Goal: Information Seeking & Learning: Learn about a topic

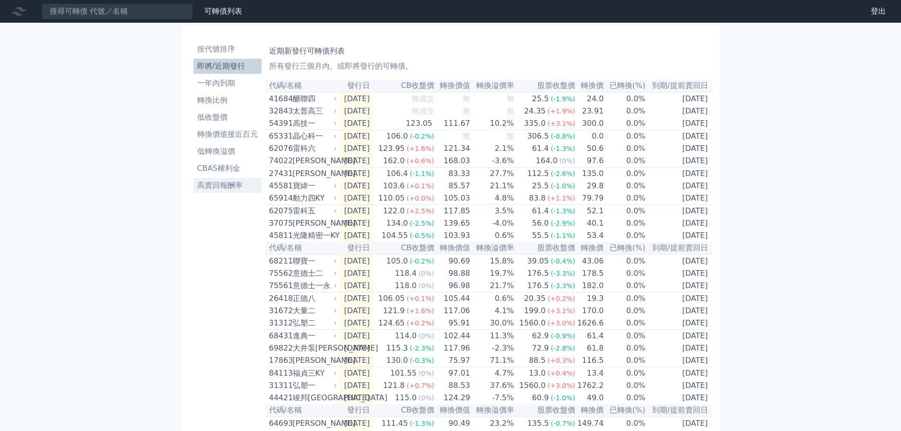
click at [236, 187] on li "高賣回報酬率" at bounding box center [228, 185] width 68 height 11
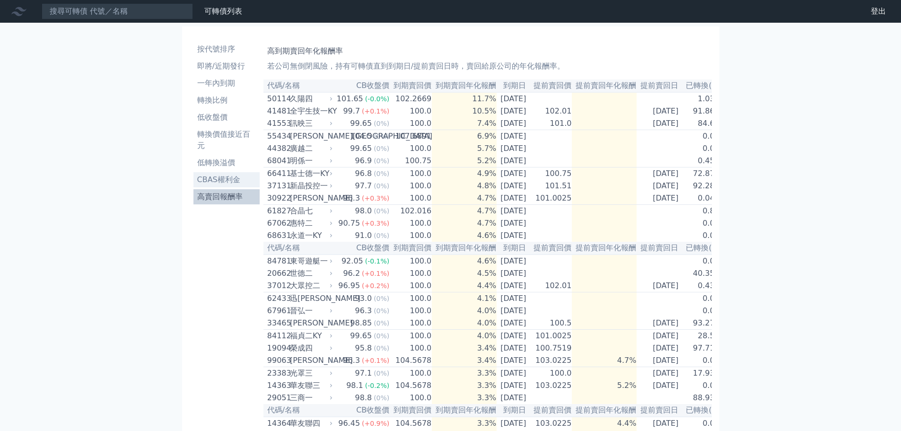
click at [230, 180] on li "CBAS權利金" at bounding box center [227, 179] width 66 height 11
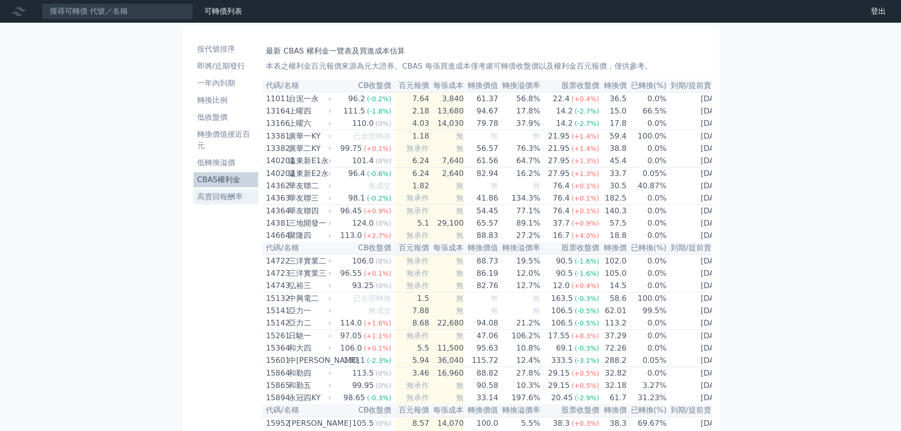
click at [240, 195] on li "高賣回報酬率" at bounding box center [226, 196] width 65 height 11
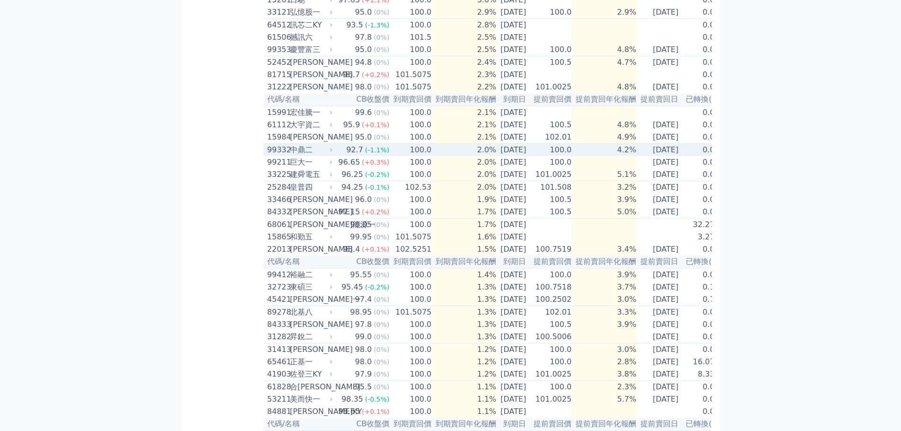
scroll to position [379, 0]
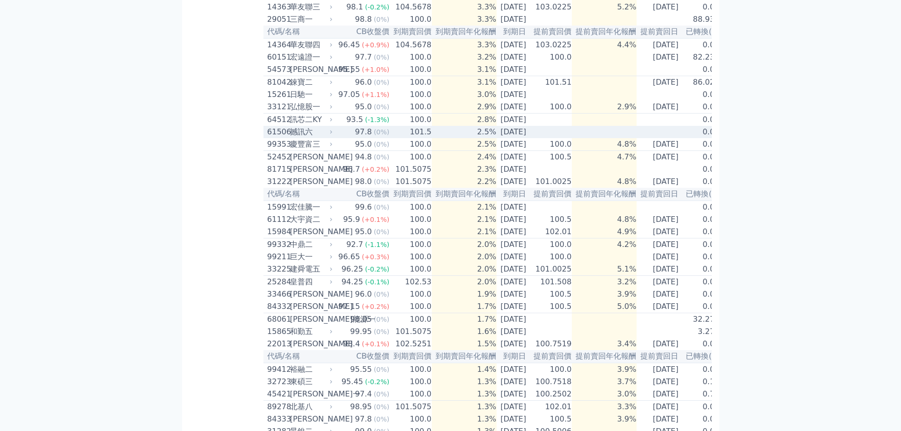
click at [326, 138] on div "撼訊六" at bounding box center [310, 131] width 41 height 11
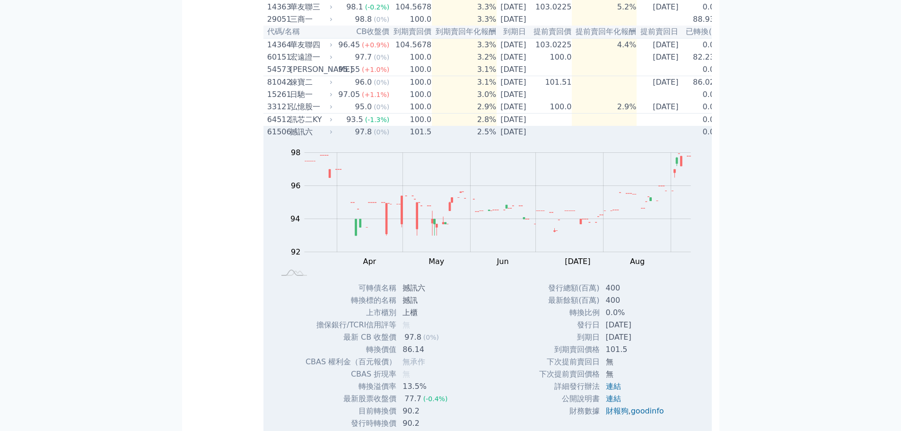
scroll to position [473, 0]
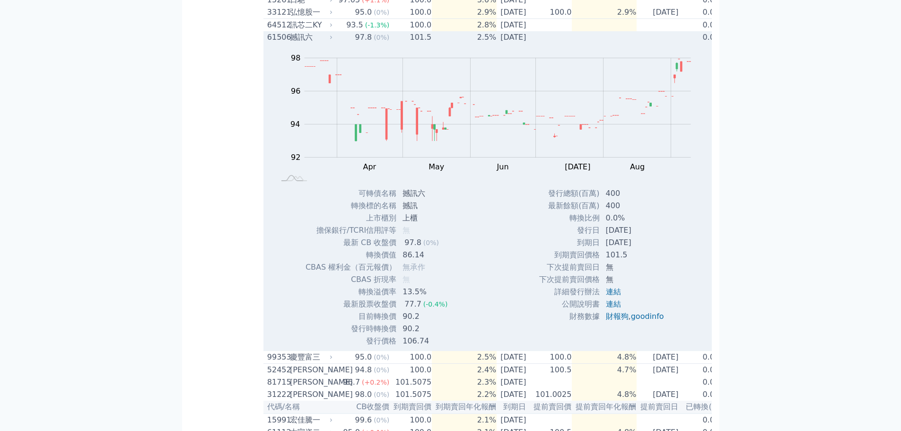
click at [318, 43] on div "撼訊六" at bounding box center [310, 37] width 41 height 11
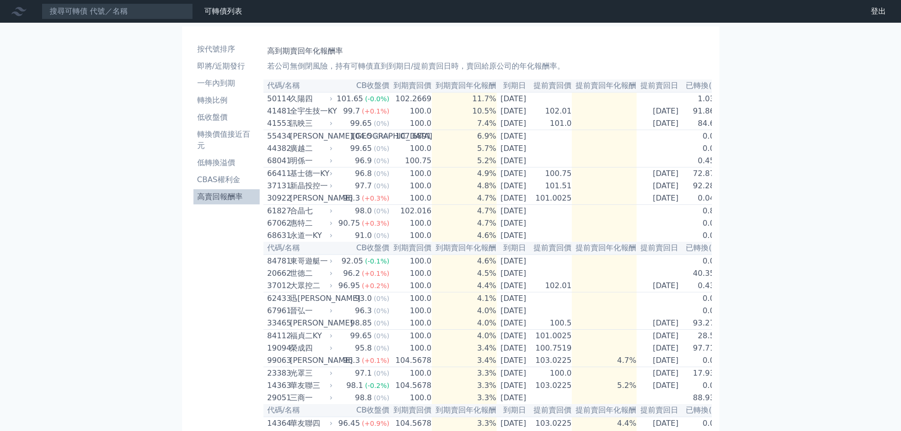
scroll to position [284, 0]
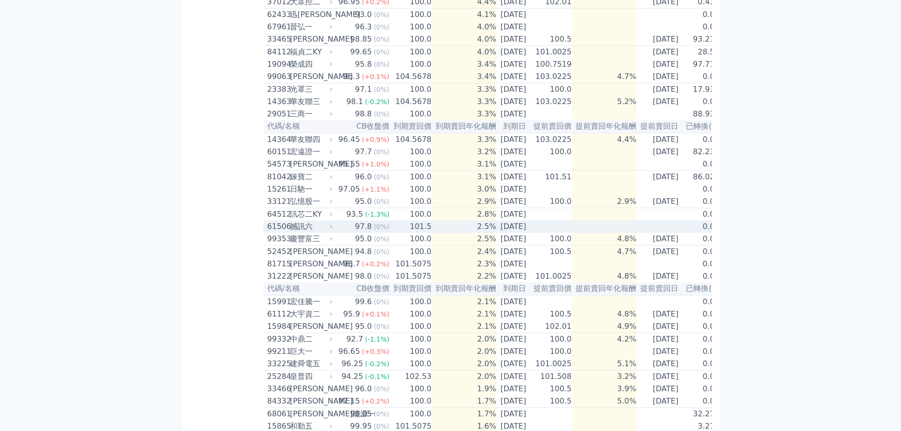
click at [328, 230] on icon at bounding box center [331, 227] width 6 height 6
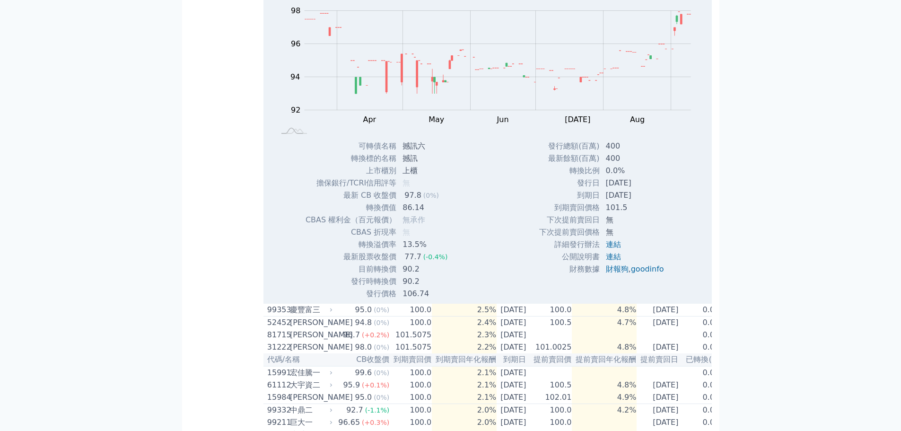
scroll to position [568, 0]
